Goal: Information Seeking & Learning: Learn about a topic

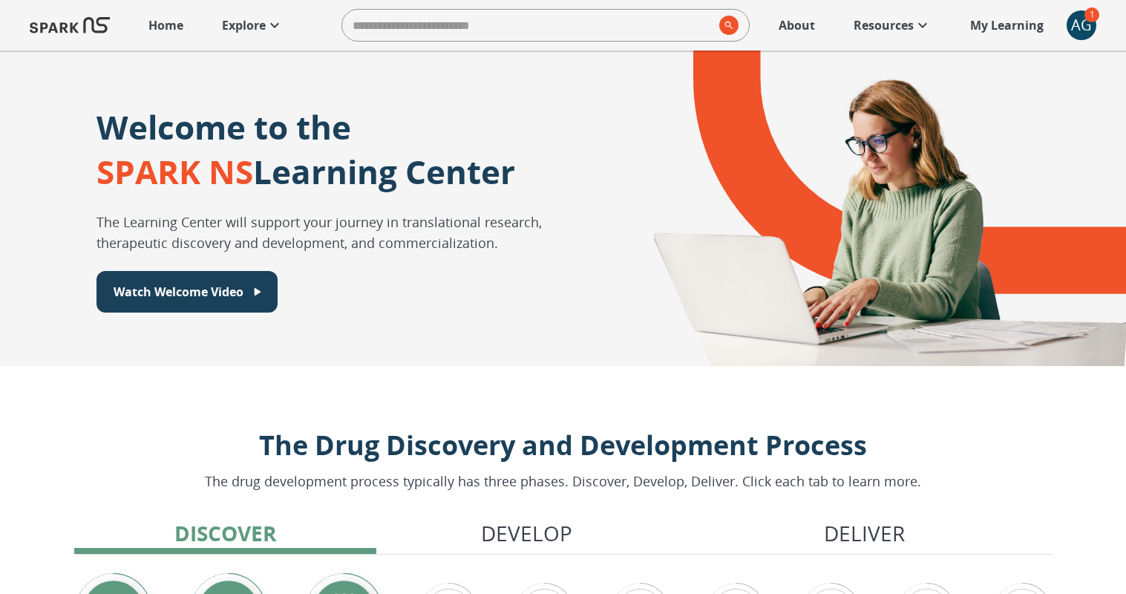
click at [278, 24] on icon at bounding box center [275, 25] width 18 height 18
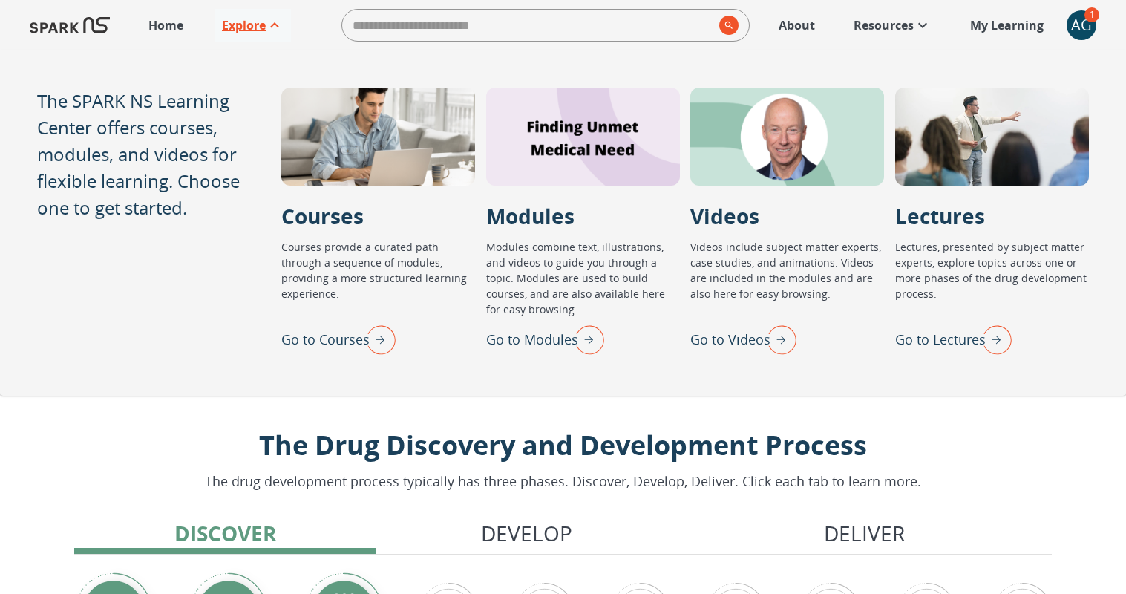
click at [570, 326] on img "Go to Modules" at bounding box center [585, 339] width 37 height 39
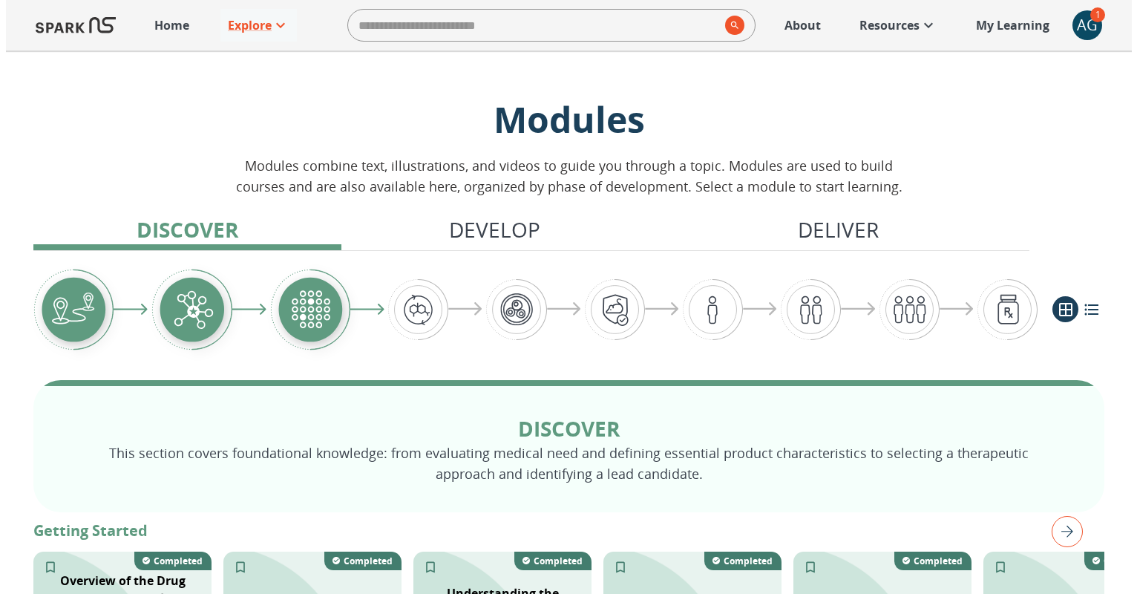
scroll to position [194, 0]
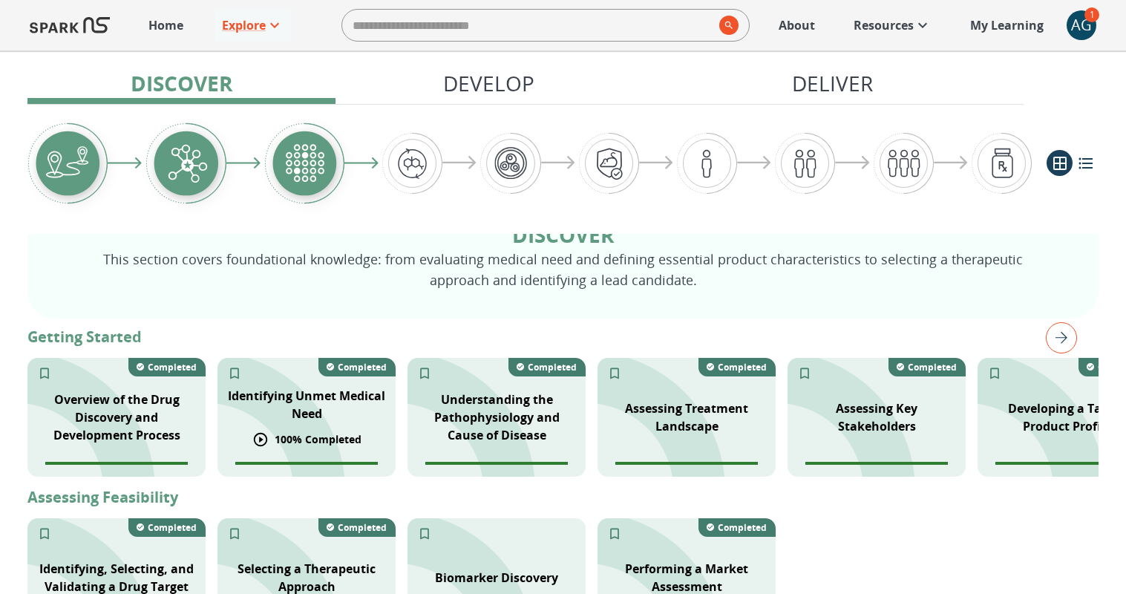
click at [393, 408] on div "Identifying Unmet Medical Need" at bounding box center [306, 404] width 178 height 53
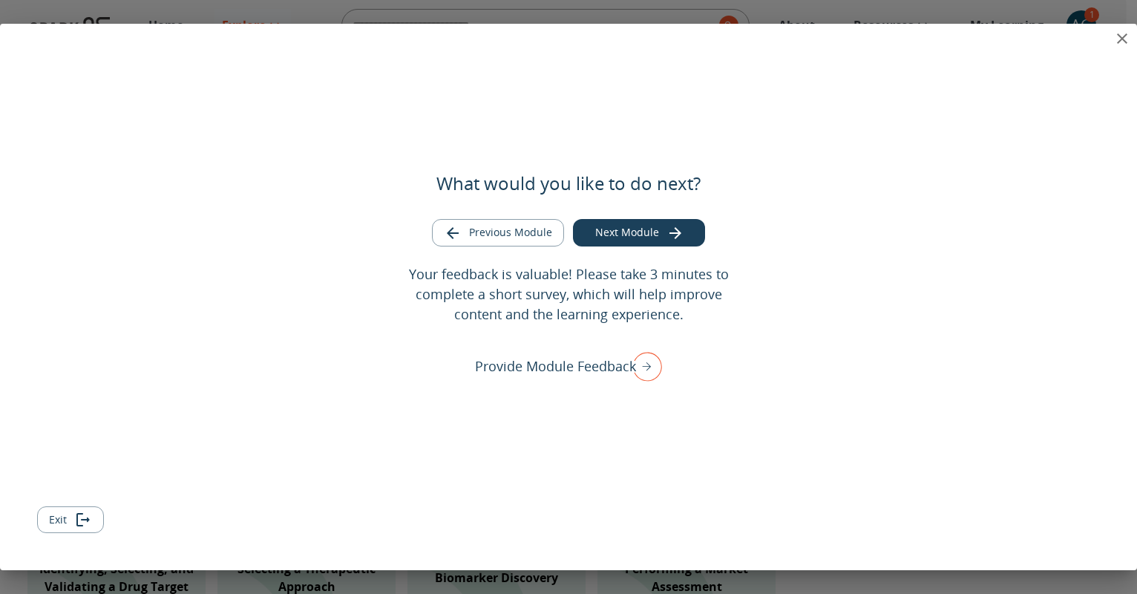
click at [1076, 39] on div "What would you like to do next? Previous Module Next Module Your feedback is va…" at bounding box center [568, 297] width 1137 height 546
click at [1119, 39] on icon "close" at bounding box center [1122, 39] width 18 height 18
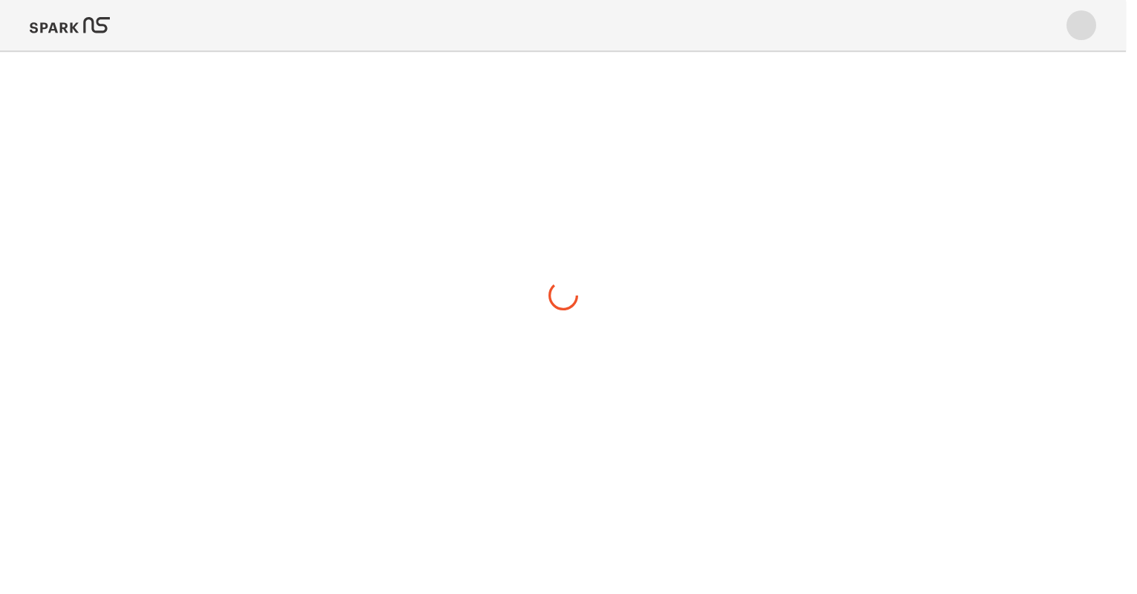
scroll to position [0, 0]
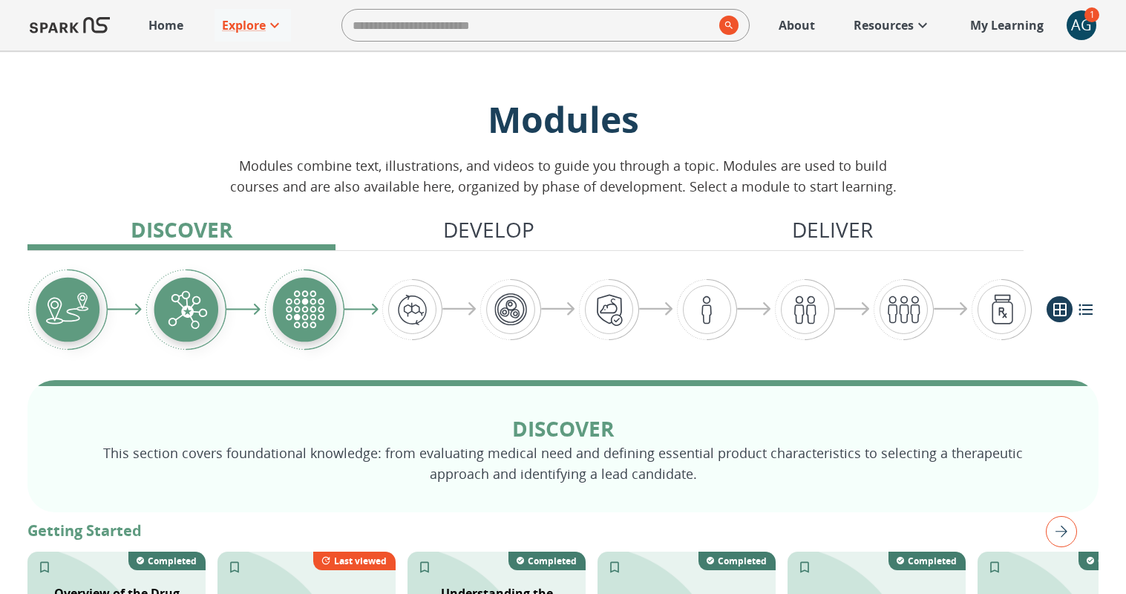
click at [1076, 32] on div "AG" at bounding box center [1082, 25] width 30 height 30
